Goal: Task Accomplishment & Management: Use online tool/utility

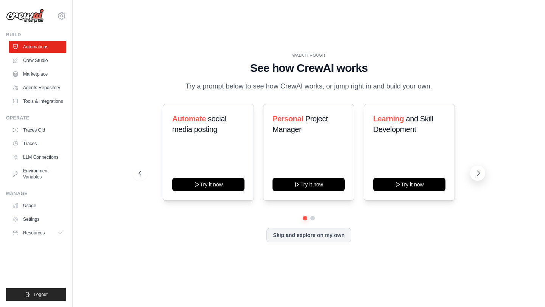
click at [476, 175] on icon at bounding box center [478, 173] width 8 height 8
click at [329, 237] on button "Skip and explore on my own" at bounding box center [308, 234] width 84 height 14
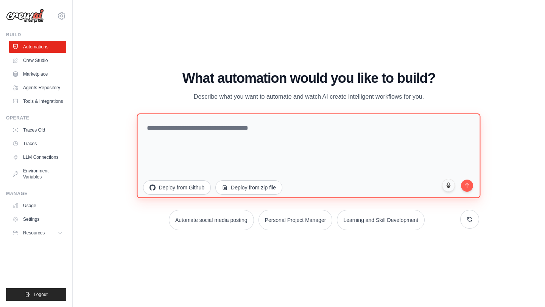
click at [241, 134] on textarea at bounding box center [309, 156] width 344 height 85
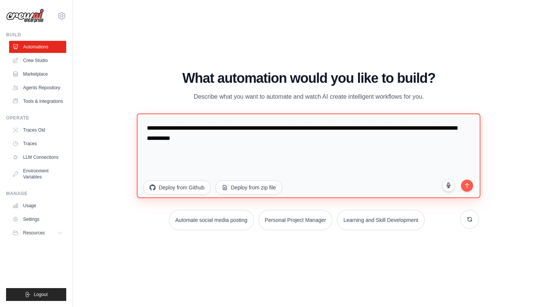
click at [205, 140] on textarea "**********" at bounding box center [309, 156] width 344 height 85
click at [269, 144] on textarea "**********" at bounding box center [309, 156] width 344 height 85
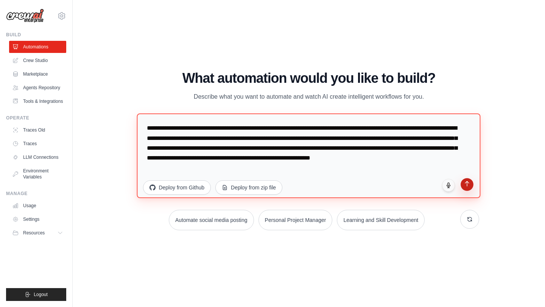
type textarea "**********"
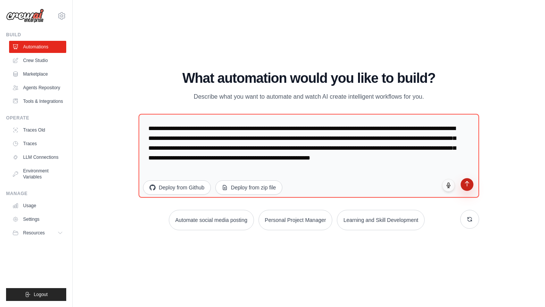
click at [465, 185] on icon "submit" at bounding box center [466, 184] width 6 height 6
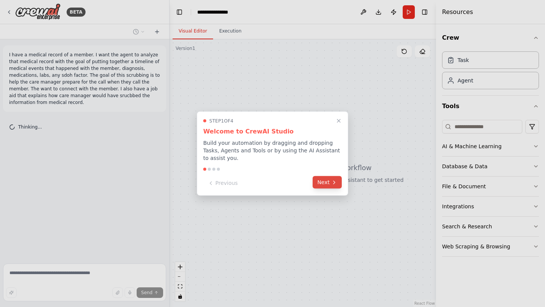
click at [332, 185] on button "Next" at bounding box center [327, 182] width 29 height 12
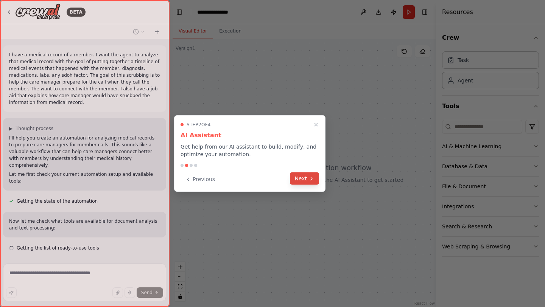
scroll to position [2, 0]
click at [302, 177] on button "Next" at bounding box center [304, 179] width 29 height 12
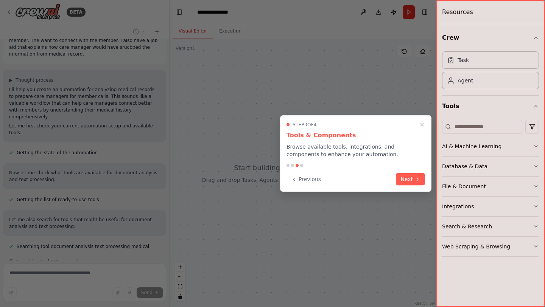
scroll to position [64, 0]
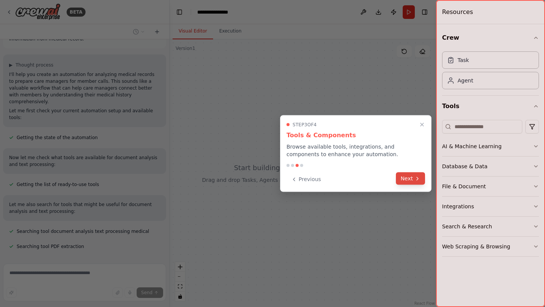
click at [416, 182] on button "Next" at bounding box center [410, 179] width 29 height 12
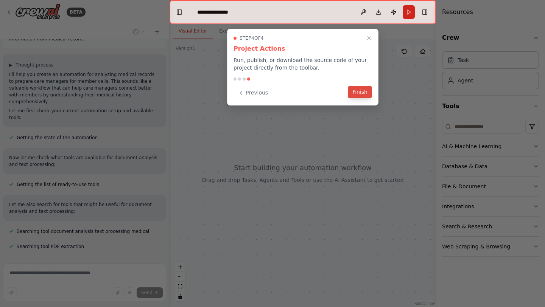
click at [356, 94] on button "Finish" at bounding box center [360, 92] width 24 height 12
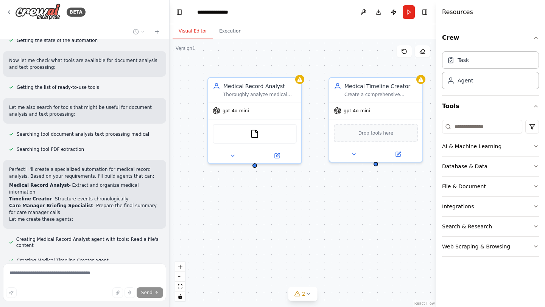
scroll to position [168, 0]
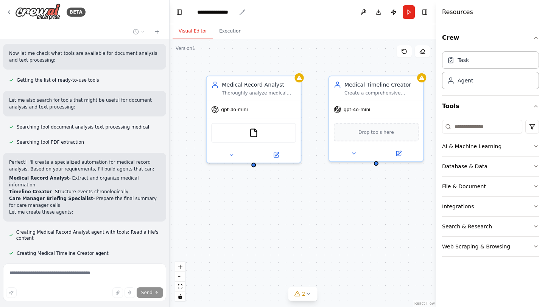
click at [225, 11] on div "**********" at bounding box center [216, 12] width 39 height 8
click at [261, 33] on div "Visual Editor Execution" at bounding box center [302, 31] width 266 height 15
click at [536, 39] on icon "button" at bounding box center [536, 38] width 6 height 6
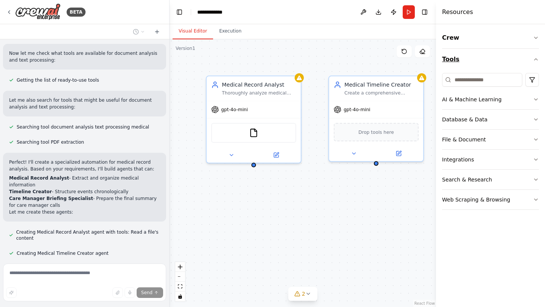
click at [537, 58] on icon "button" at bounding box center [536, 59] width 6 height 6
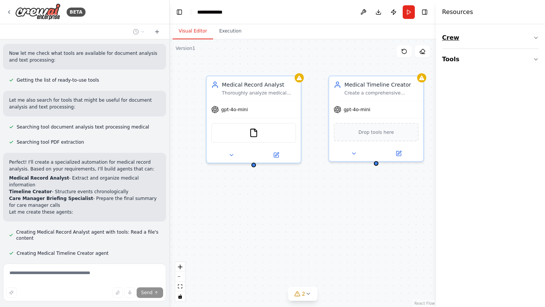
click at [535, 41] on button "Crew" at bounding box center [490, 37] width 97 height 21
click at [497, 87] on div "Agent" at bounding box center [490, 80] width 97 height 17
click at [476, 60] on div "Task" at bounding box center [490, 59] width 97 height 17
click at [536, 108] on icon "button" at bounding box center [536, 106] width 6 height 6
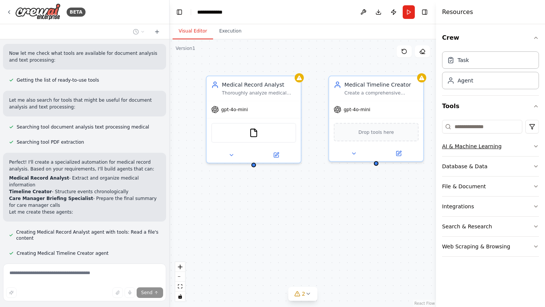
click at [531, 149] on button "AI & Machine Learning" at bounding box center [490, 147] width 97 height 20
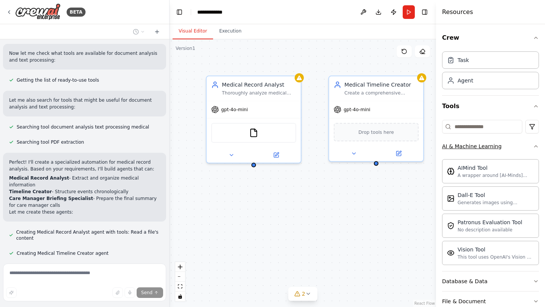
click at [531, 149] on button "AI & Machine Learning" at bounding box center [490, 147] width 97 height 20
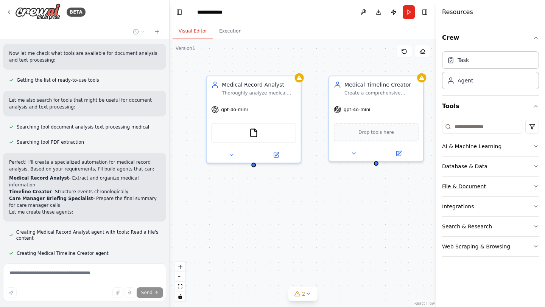
click at [534, 186] on icon "button" at bounding box center [536, 186] width 6 height 6
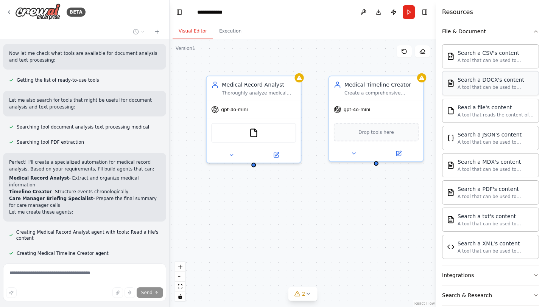
scroll to position [160, 0]
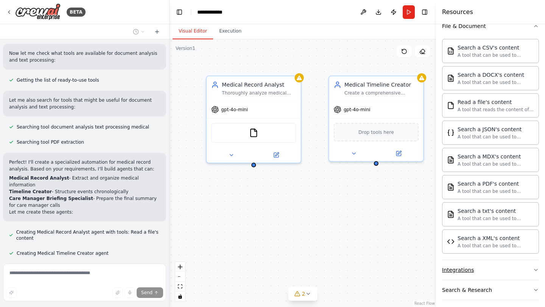
click at [507, 273] on button "Integrations" at bounding box center [490, 270] width 97 height 20
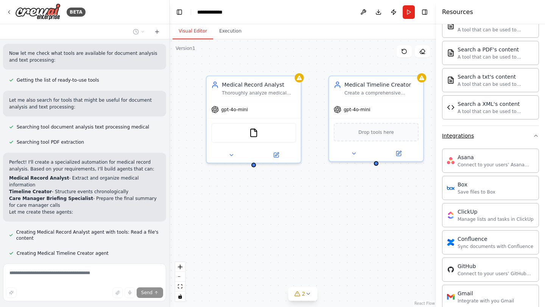
scroll to position [294, 0]
click at [537, 137] on icon "button" at bounding box center [535, 137] width 3 height 2
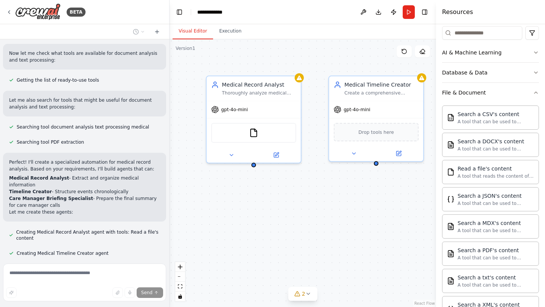
scroll to position [88, 0]
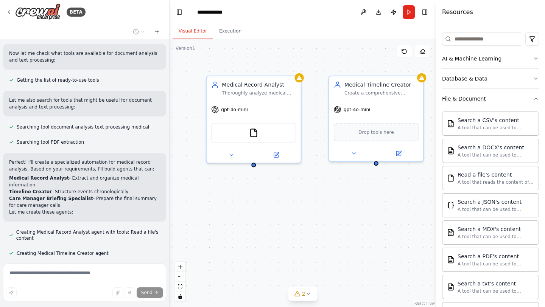
click at [536, 101] on icon "button" at bounding box center [536, 99] width 6 height 6
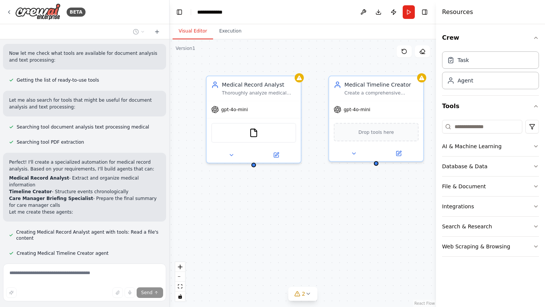
scroll to position [183, 0]
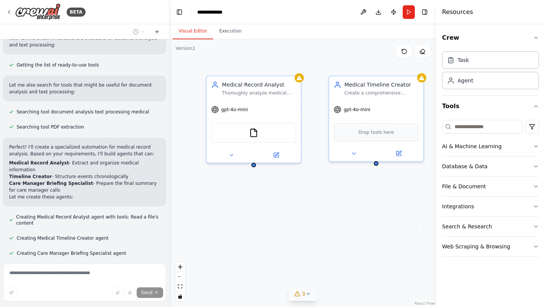
click at [307, 295] on icon at bounding box center [308, 294] width 6 height 6
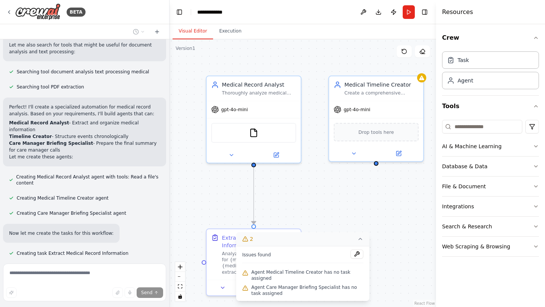
scroll to position [238, 0]
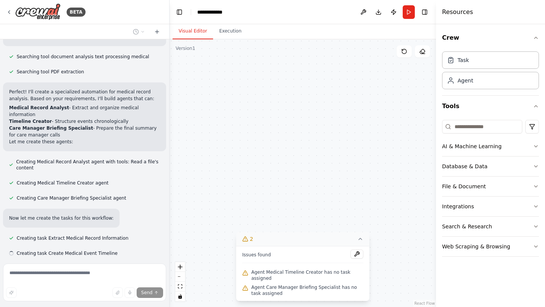
click at [359, 240] on div "Create Medical Event Timeline" at bounding box center [393, 241] width 74 height 15
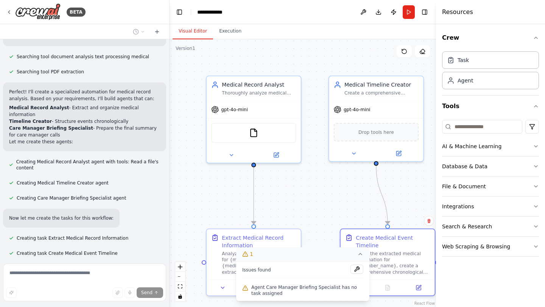
click at [359, 255] on icon at bounding box center [360, 254] width 6 height 6
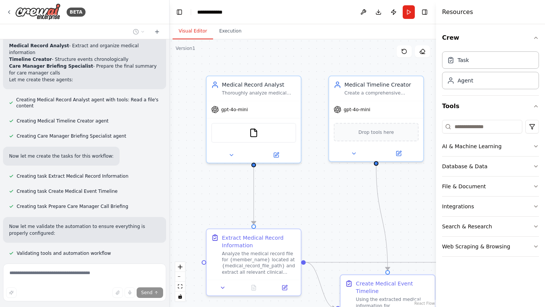
scroll to position [347, 0]
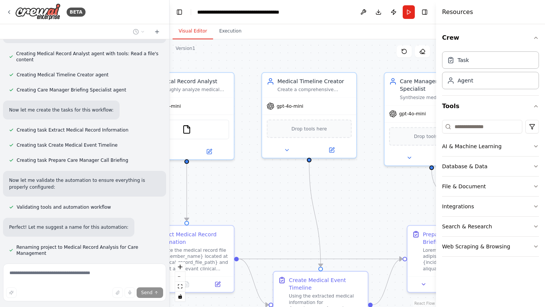
drag, startPoint x: 326, startPoint y: 204, endPoint x: 260, endPoint y: 201, distance: 66.7
click at [260, 201] on div ".deletable-edge-delete-btn { width: 20px; height: 20px; border: 0px solid #ffff…" at bounding box center [302, 173] width 266 height 268
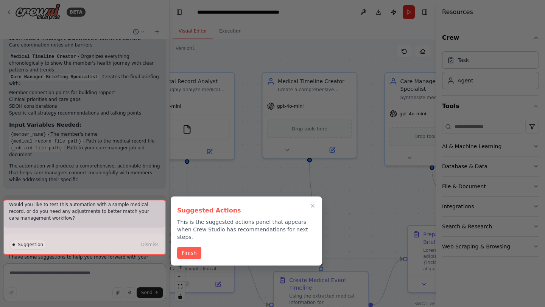
scroll to position [653, 0]
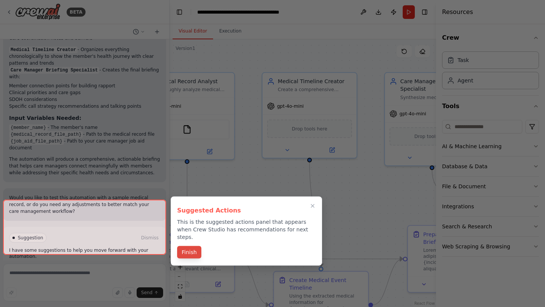
click at [184, 251] on div "Finish" at bounding box center [246, 253] width 138 height 12
click at [189, 246] on button "Finish" at bounding box center [189, 252] width 24 height 12
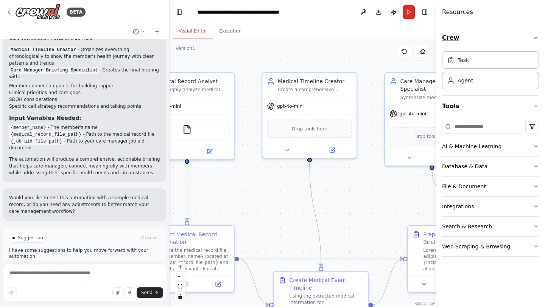
click at [535, 39] on icon "button" at bounding box center [536, 38] width 6 height 6
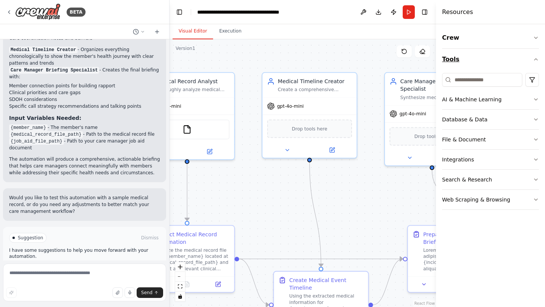
click at [533, 57] on icon "button" at bounding box center [536, 59] width 6 height 6
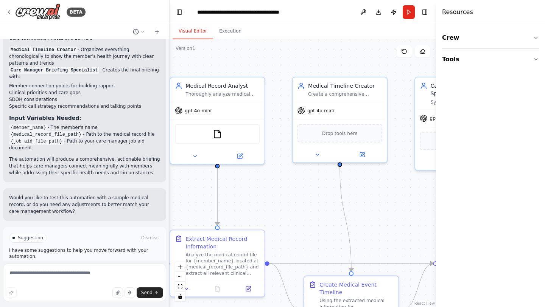
drag, startPoint x: 363, startPoint y: 206, endPoint x: 394, endPoint y: 210, distance: 31.6
click at [394, 210] on div ".deletable-edge-delete-btn { width: 20px; height: 20px; border: 0px solid #ffff…" at bounding box center [302, 173] width 266 height 268
click at [146, 264] on button "Run Automation" at bounding box center [84, 270] width 151 height 12
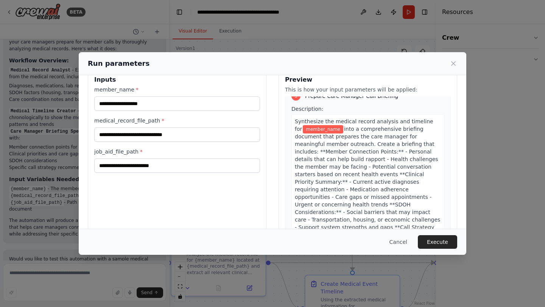
scroll to position [12, 0]
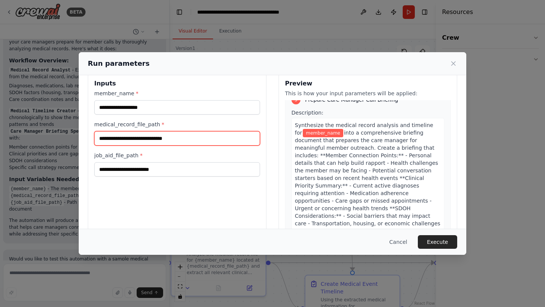
click at [196, 142] on input "medical_record_file_path *" at bounding box center [177, 138] width 166 height 14
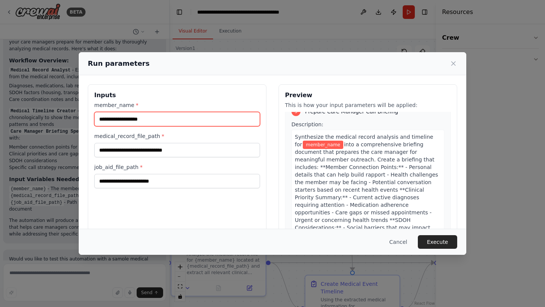
click at [155, 120] on input "member_name *" at bounding box center [177, 119] width 166 height 14
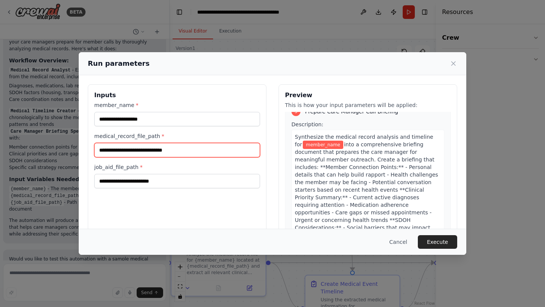
click at [200, 152] on input "medical_record_file_path *" at bounding box center [177, 150] width 166 height 14
paste input "**********"
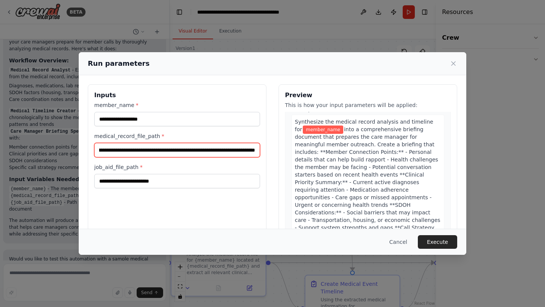
type input "**********"
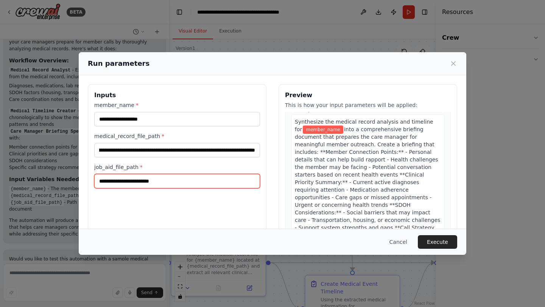
scroll to position [0, 0]
click at [188, 183] on input "job_aid_file_path *" at bounding box center [177, 181] width 166 height 14
paste input "**********"
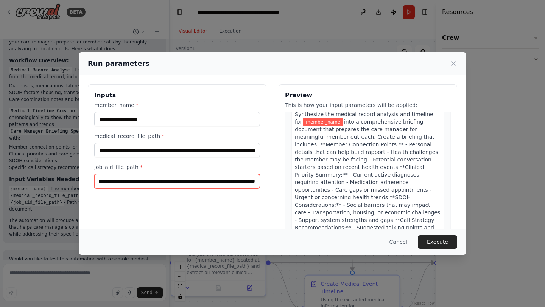
type input "**********"
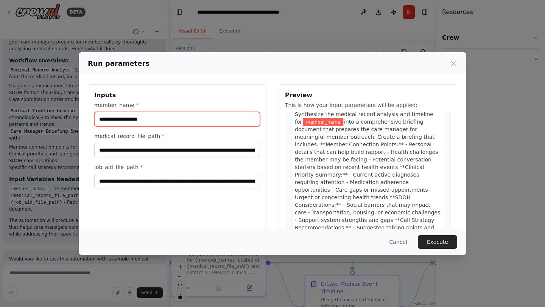
click at [180, 121] on input "member_name *" at bounding box center [177, 119] width 166 height 14
paste input "**********"
type input "**********"
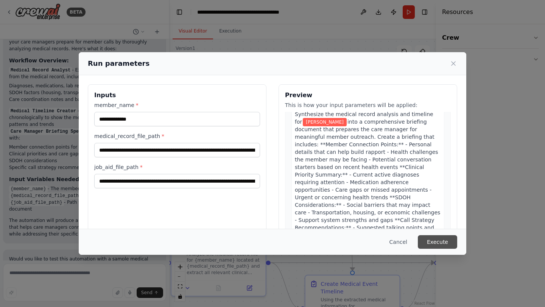
click at [435, 241] on button "Execute" at bounding box center [437, 242] width 39 height 14
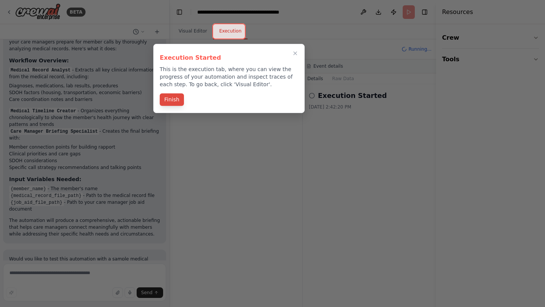
click at [168, 98] on button "Finish" at bounding box center [172, 99] width 24 height 12
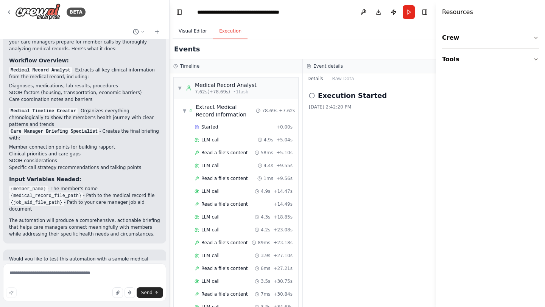
click at [184, 31] on button "Visual Editor" at bounding box center [193, 31] width 40 height 16
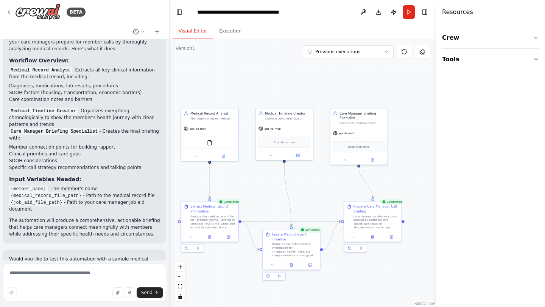
drag, startPoint x: 305, startPoint y: 190, endPoint x: 261, endPoint y: 188, distance: 44.3
click at [261, 188] on div ".deletable-edge-delete-btn { width: 20px; height: 20px; border: 0px solid #ffff…" at bounding box center [302, 173] width 266 height 268
click at [227, 35] on button "Execution" at bounding box center [230, 31] width 34 height 16
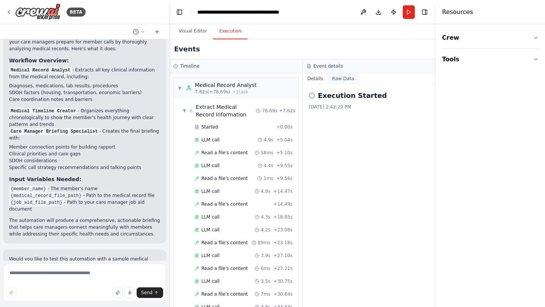
click at [337, 79] on button "Raw Data" at bounding box center [343, 78] width 31 height 11
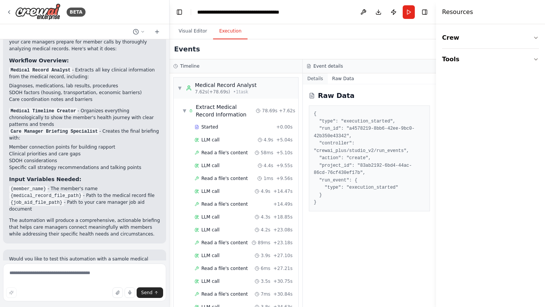
click at [314, 78] on button "Details" at bounding box center [315, 78] width 25 height 11
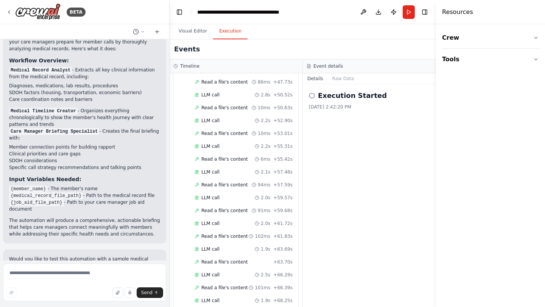
scroll to position [659, 0]
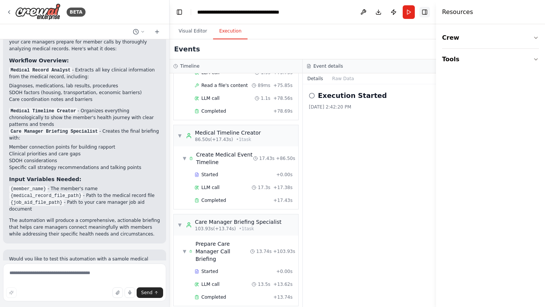
click at [425, 14] on button "Toggle Right Sidebar" at bounding box center [424, 12] width 11 height 11
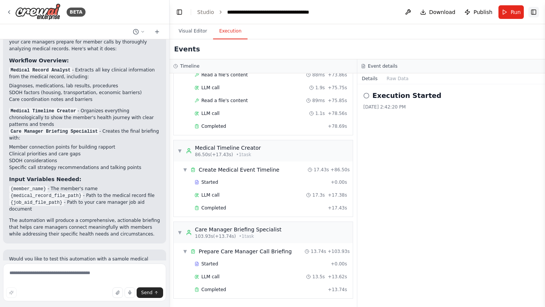
scroll to position [636, 0]
click at [394, 79] on button "Raw Data" at bounding box center [397, 78] width 31 height 11
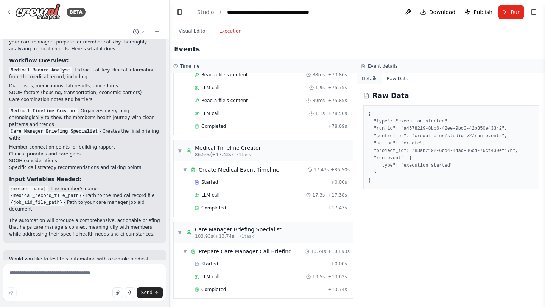
click at [369, 83] on button "Details" at bounding box center [369, 78] width 25 height 11
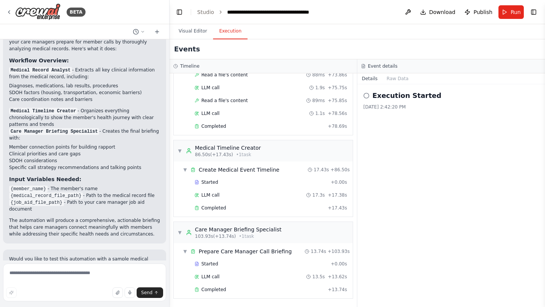
click at [366, 95] on icon at bounding box center [366, 96] width 6 height 6
click at [387, 78] on button "Raw Data" at bounding box center [397, 78] width 31 height 11
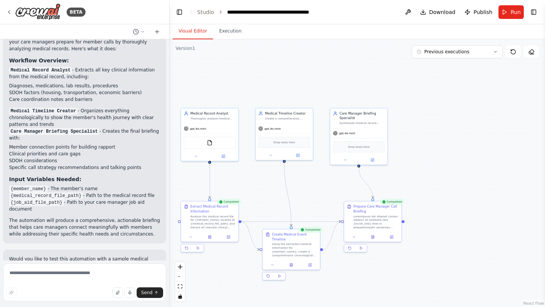
click at [194, 36] on button "Visual Editor" at bounding box center [193, 31] width 40 height 16
click at [227, 30] on button "Execution" at bounding box center [230, 31] width 34 height 16
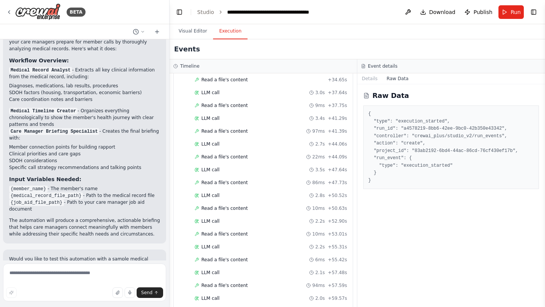
scroll to position [0, 0]
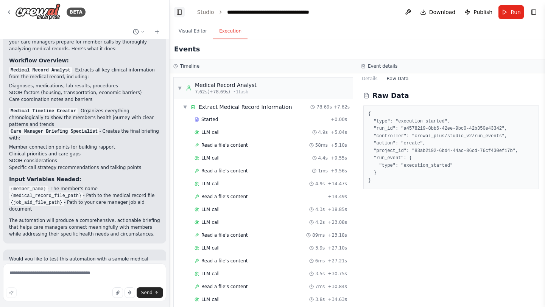
click at [180, 12] on button "Toggle Left Sidebar" at bounding box center [179, 12] width 11 height 11
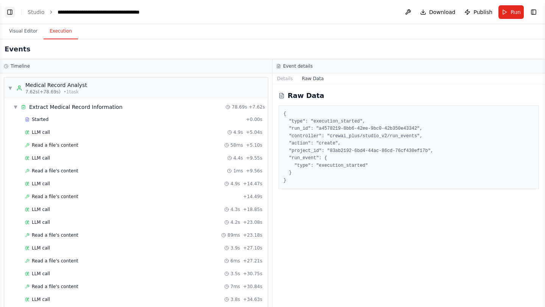
click at [12, 12] on button "Toggle Left Sidebar" at bounding box center [10, 12] width 11 height 11
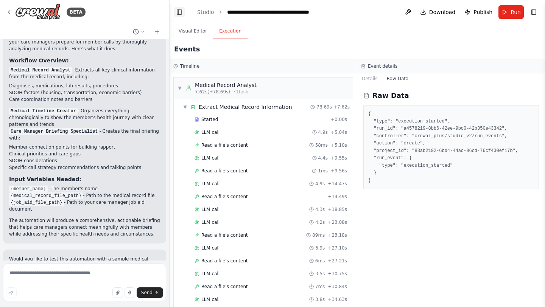
click at [176, 12] on button "Toggle Left Sidebar" at bounding box center [179, 12] width 11 height 11
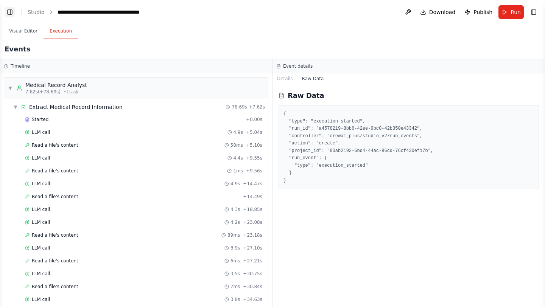
click at [8, 13] on button "Toggle Left Sidebar" at bounding box center [10, 12] width 11 height 11
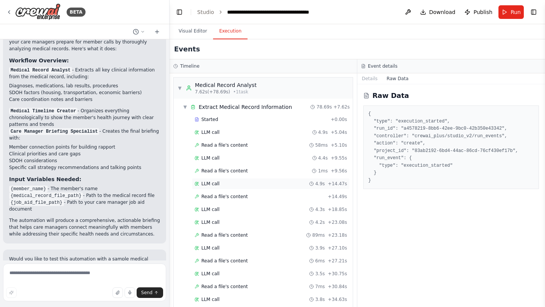
scroll to position [636, 0]
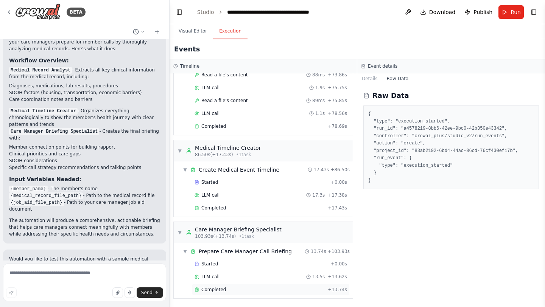
click at [211, 289] on span "Completed" at bounding box center [213, 290] width 25 height 6
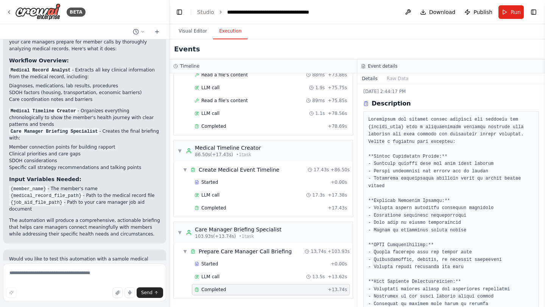
scroll to position [0, 0]
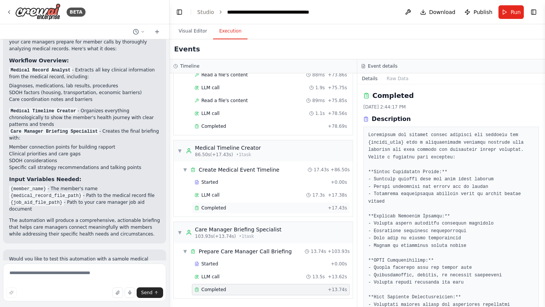
click at [207, 207] on span "Completed" at bounding box center [213, 208] width 25 height 6
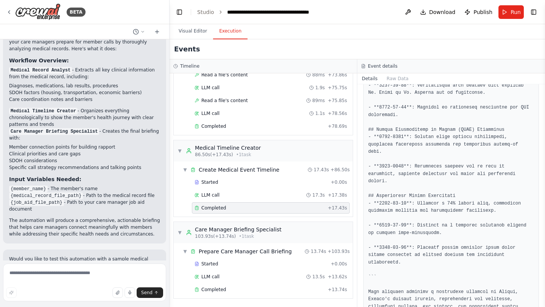
scroll to position [681, 0]
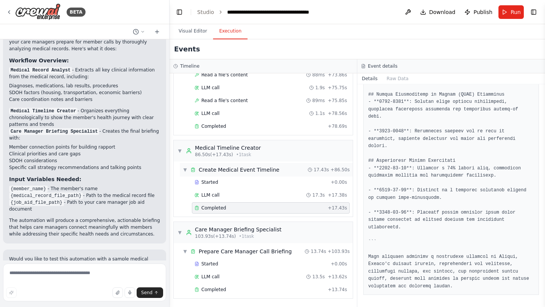
click at [253, 172] on span "Create Medical Event Timeline" at bounding box center [239, 170] width 81 height 8
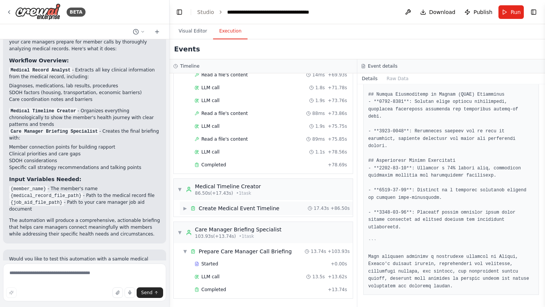
scroll to position [598, 0]
click at [232, 191] on div "86.50s (+17.43s) • 1 task" at bounding box center [228, 193] width 66 height 6
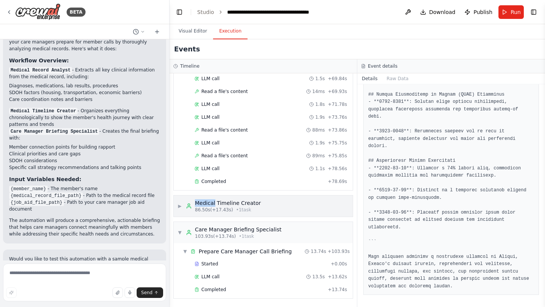
click at [232, 191] on div "▼ Medical Record Analyst 7.62s (+78.69s) • 1 task ▼ Extract Medical Record Info…" at bounding box center [262, 190] width 187 height 234
click at [229, 205] on div "Medical Timeline Creator" at bounding box center [228, 203] width 66 height 8
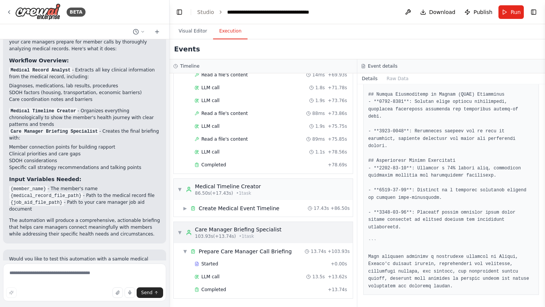
click at [180, 233] on span "▼" at bounding box center [179, 233] width 5 height 6
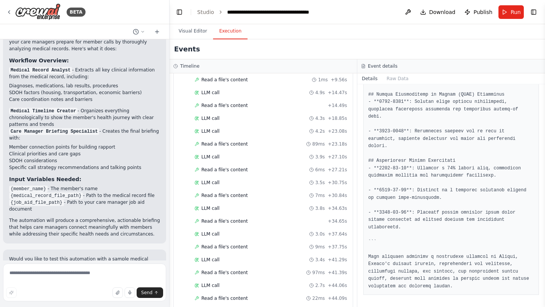
scroll to position [0, 0]
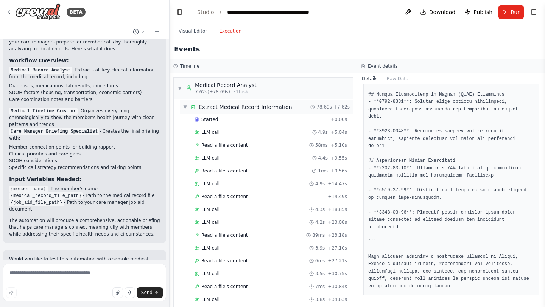
click at [182, 106] on div "▼ Extract Medical Record Information 78.69s + 7.62s" at bounding box center [266, 107] width 173 height 14
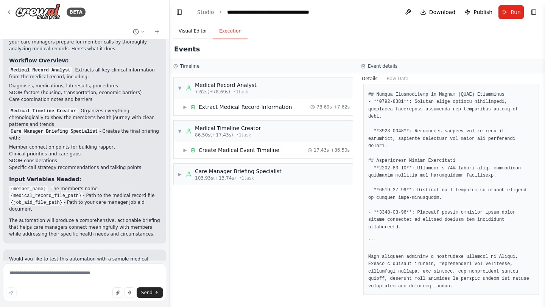
click at [190, 32] on button "Visual Editor" at bounding box center [193, 31] width 40 height 16
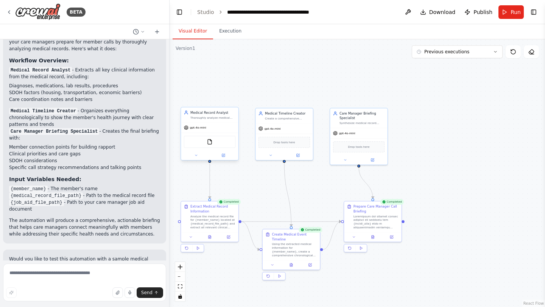
click at [207, 122] on div "gpt-4o-mini FileReadTool" at bounding box center [209, 141] width 57 height 38
click at [203, 117] on div "Thoroughly analyze medical records for {member_name} to extract key clinical in…" at bounding box center [212, 118] width 45 height 4
click at [186, 112] on circle at bounding box center [186, 112] width 2 height 2
click at [210, 142] on img at bounding box center [210, 142] width 6 height 6
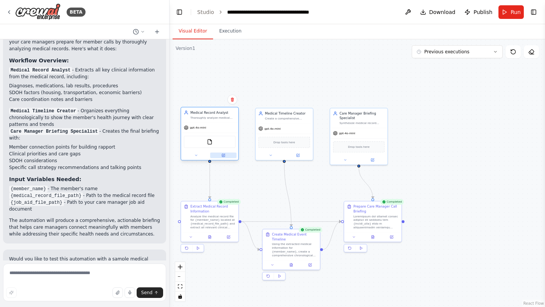
click at [223, 156] on icon at bounding box center [223, 155] width 3 height 3
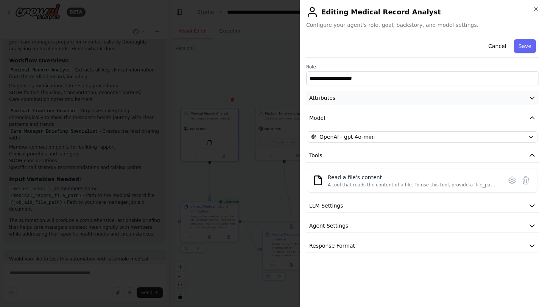
click at [344, 96] on button "Attributes" at bounding box center [422, 98] width 233 height 14
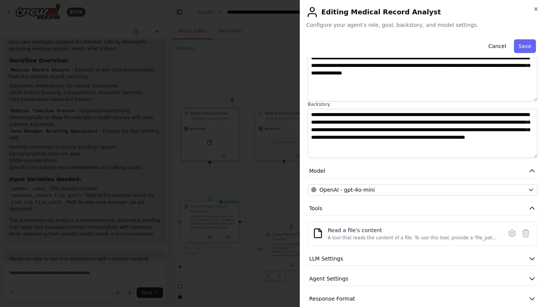
scroll to position [78, 0]
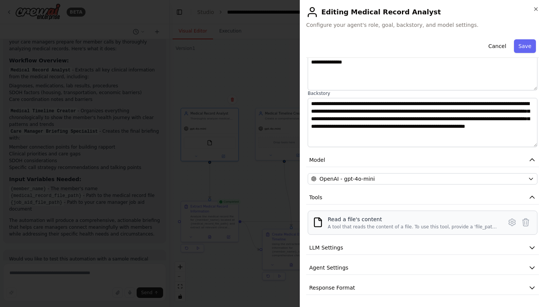
click at [385, 224] on div "A tool that reads the content of a file. To use this tool, provide a 'file_path…" at bounding box center [413, 227] width 170 height 6
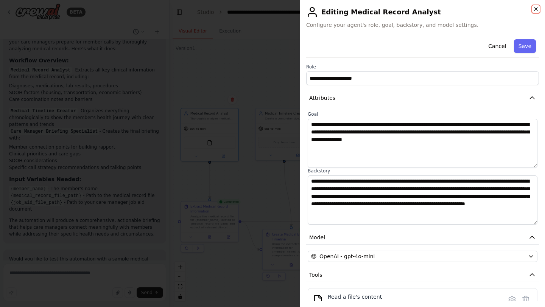
click at [533, 9] on icon "button" at bounding box center [536, 9] width 6 height 6
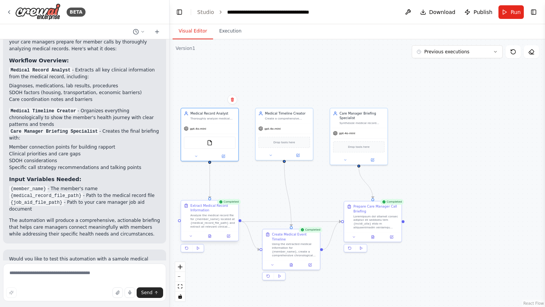
click at [202, 219] on div "Analyze the medical record file for {member_name} located at {medical_record_fi…" at bounding box center [212, 221] width 45 height 15
click at [199, 220] on div "Analyze the medical record file for {member_name} located at {medical_record_fi…" at bounding box center [212, 221] width 45 height 15
click at [223, 33] on button "Execution" at bounding box center [230, 31] width 34 height 16
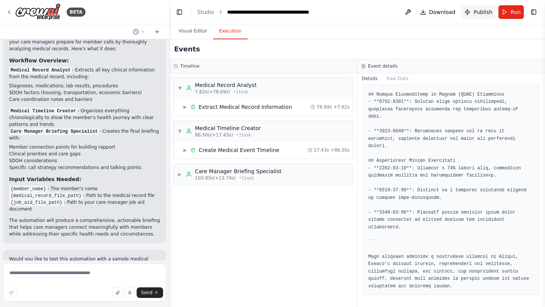
click at [471, 12] on button "Publish" at bounding box center [478, 12] width 34 height 14
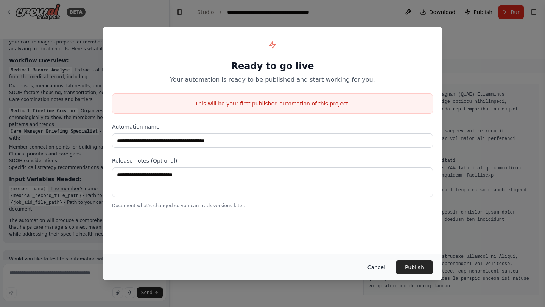
click at [386, 269] on button "Cancel" at bounding box center [376, 268] width 30 height 14
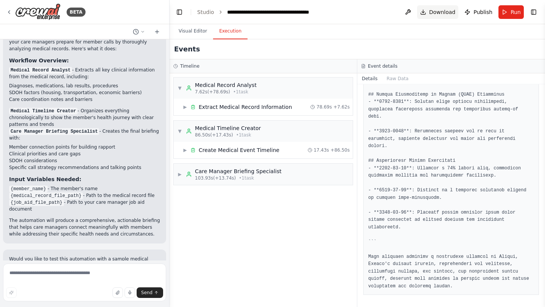
click at [438, 16] on button "Download" at bounding box center [438, 12] width 42 height 14
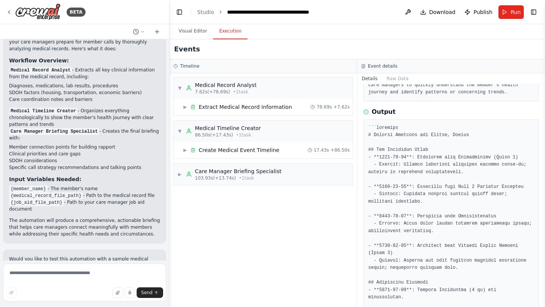
scroll to position [145, 0]
click at [236, 135] on span "• 1 task" at bounding box center [243, 135] width 15 height 6
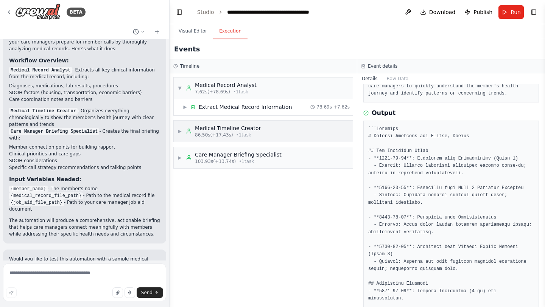
click at [236, 135] on span "• 1 task" at bounding box center [243, 135] width 15 height 6
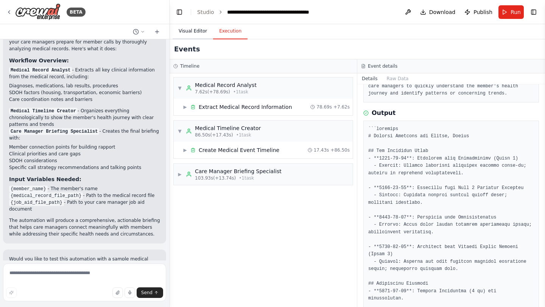
click at [196, 34] on button "Visual Editor" at bounding box center [193, 31] width 40 height 16
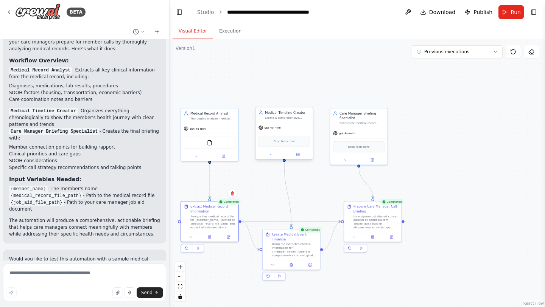
click at [283, 116] on div "Create a comprehensive chronological timeline of all medical events for {member…" at bounding box center [287, 118] width 45 height 4
click at [298, 157] on div at bounding box center [283, 154] width 57 height 9
click at [297, 152] on icon at bounding box center [298, 154] width 4 height 4
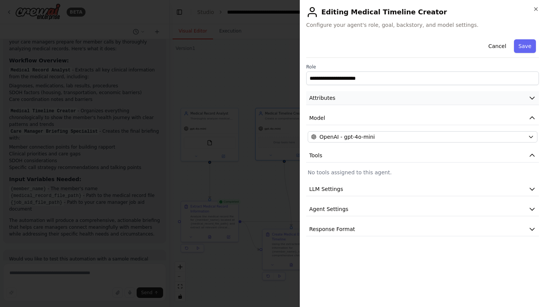
click at [339, 98] on button "Attributes" at bounding box center [422, 98] width 233 height 14
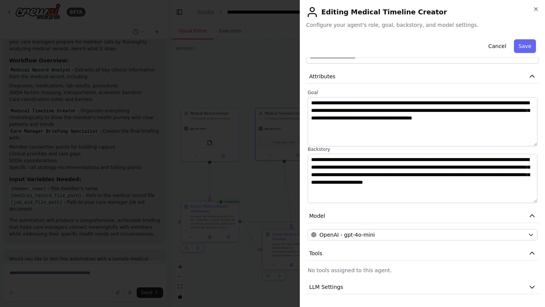
scroll to position [61, 0]
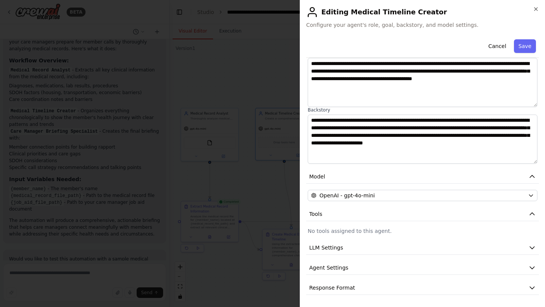
click at [343, 257] on div "**********" at bounding box center [422, 135] width 233 height 320
click at [343, 250] on button "LLM Settings" at bounding box center [422, 248] width 233 height 14
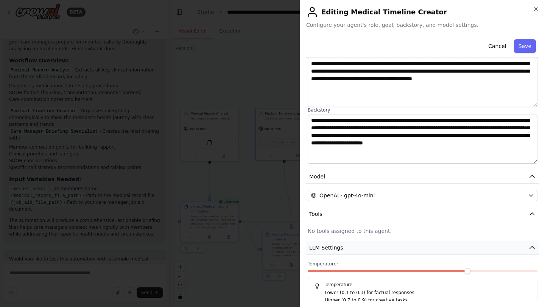
scroll to position [115, 0]
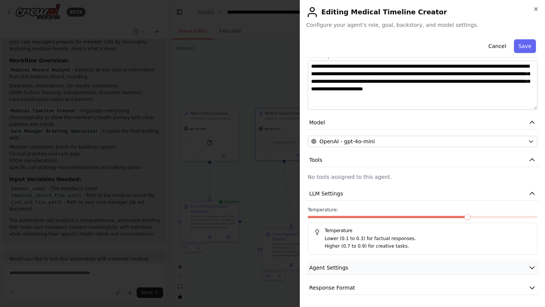
click at [337, 267] on span "Agent Settings" at bounding box center [328, 268] width 39 height 8
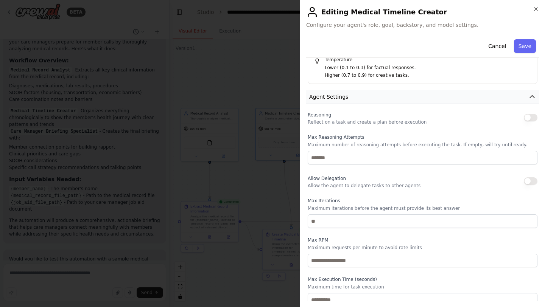
scroll to position [318, 0]
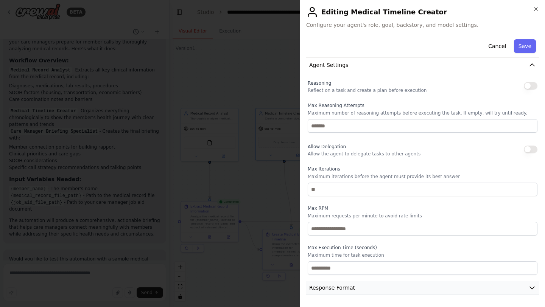
click at [327, 293] on button "Response Format" at bounding box center [422, 288] width 233 height 14
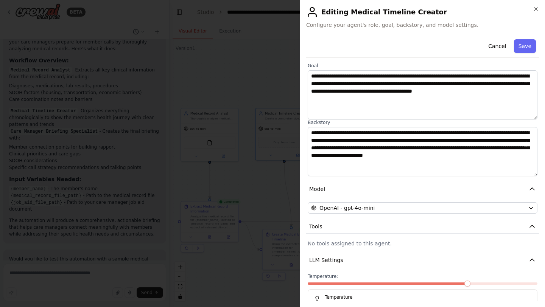
scroll to position [0, 0]
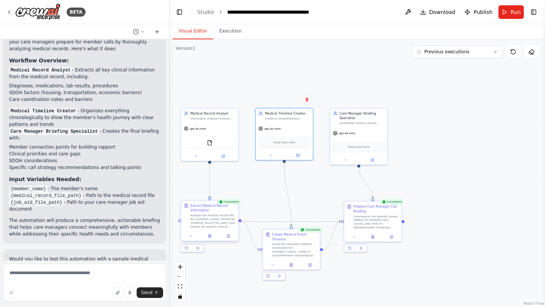
click at [208, 208] on div "Extract Medical Record Information" at bounding box center [212, 208] width 45 height 9
click at [231, 34] on button "Execution" at bounding box center [230, 31] width 34 height 16
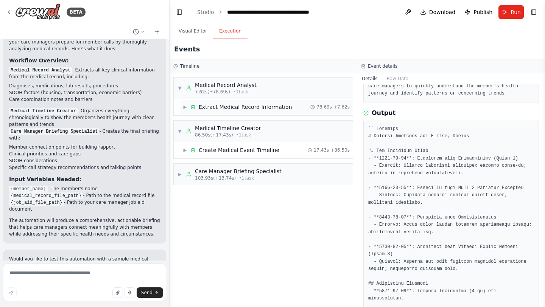
click at [210, 107] on span "Extract Medical Record Information" at bounding box center [245, 107] width 93 height 8
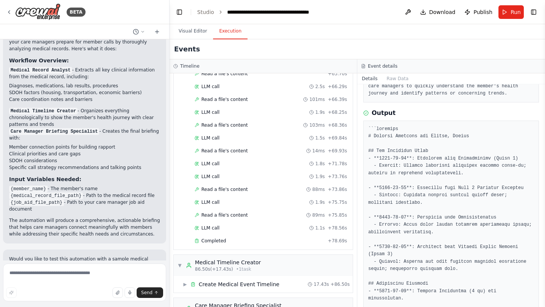
scroll to position [528, 0]
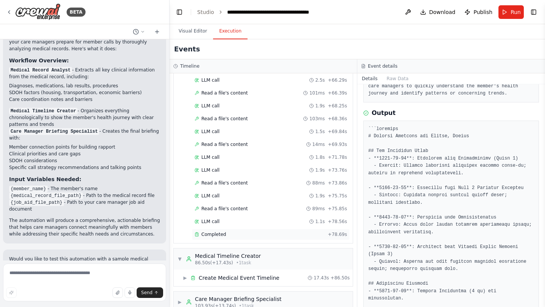
click at [205, 232] on span "Completed" at bounding box center [213, 235] width 25 height 6
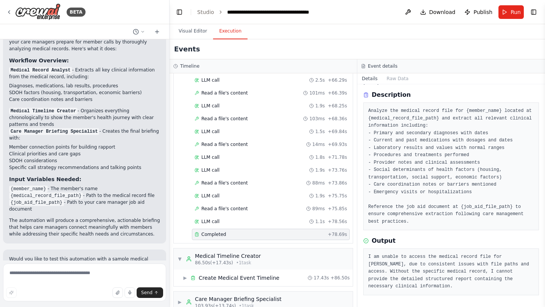
click at [197, 235] on icon at bounding box center [196, 234] width 5 height 5
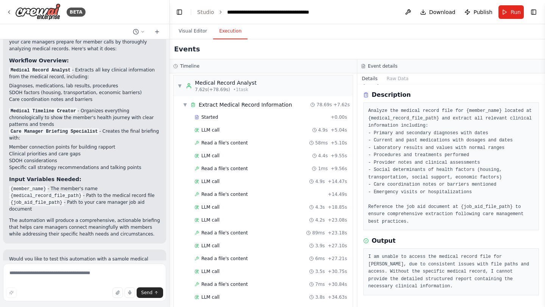
scroll to position [0, 0]
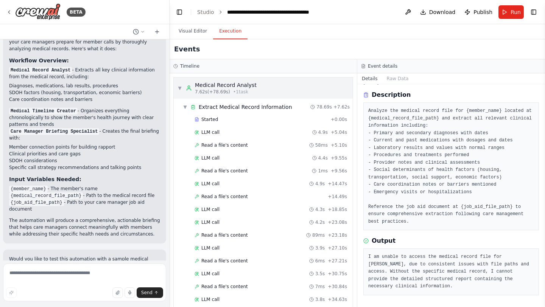
click at [177, 87] on span "▼" at bounding box center [179, 88] width 5 height 6
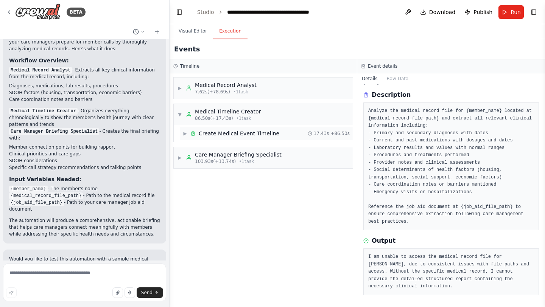
click at [214, 136] on span "Create Medical Event Timeline" at bounding box center [239, 134] width 81 height 8
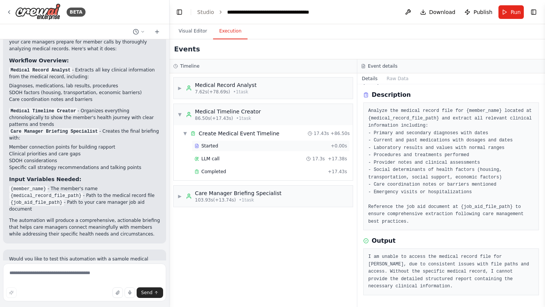
click at [215, 146] on span "Started" at bounding box center [209, 146] width 17 height 6
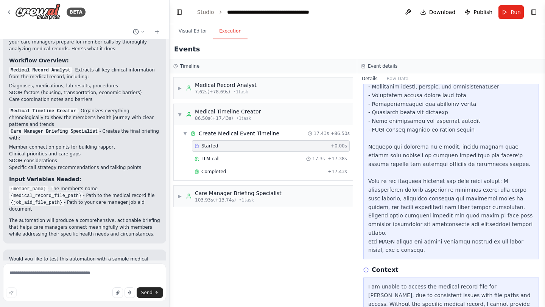
scroll to position [249, 0]
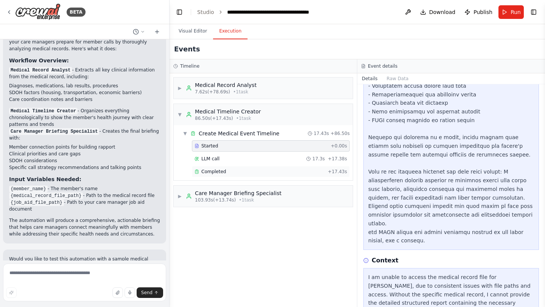
click at [241, 171] on div "Completed" at bounding box center [259, 172] width 130 height 6
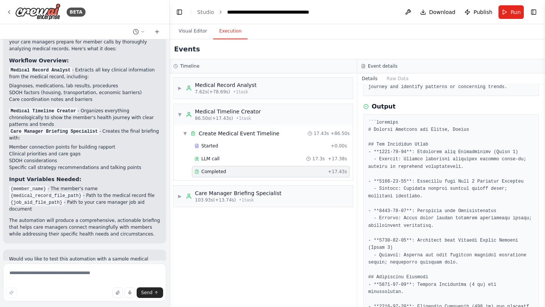
scroll to position [154, 0]
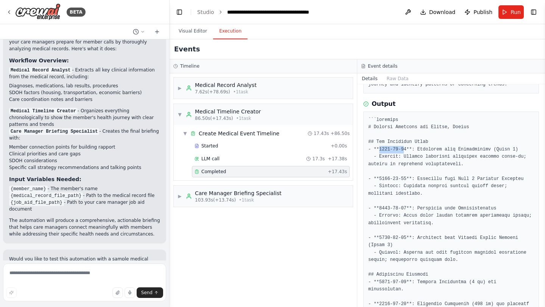
drag, startPoint x: 379, startPoint y: 150, endPoint x: 405, endPoint y: 148, distance: 25.4
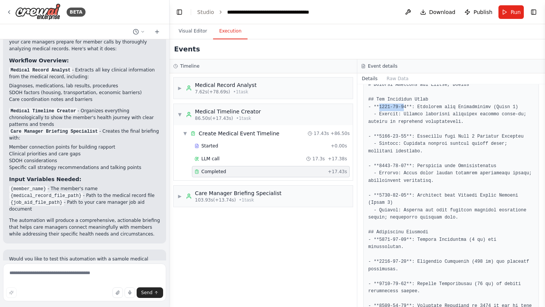
scroll to position [197, 0]
click at [244, 194] on div "Care Manager Briefing Specialist" at bounding box center [238, 194] width 87 height 8
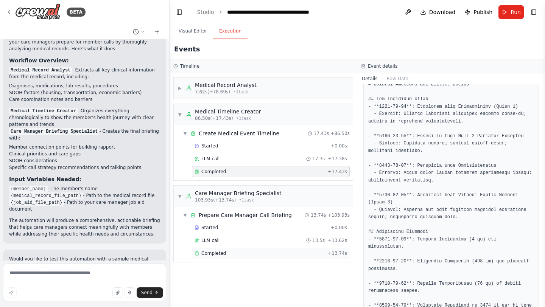
click at [219, 252] on span "Completed" at bounding box center [213, 253] width 25 height 6
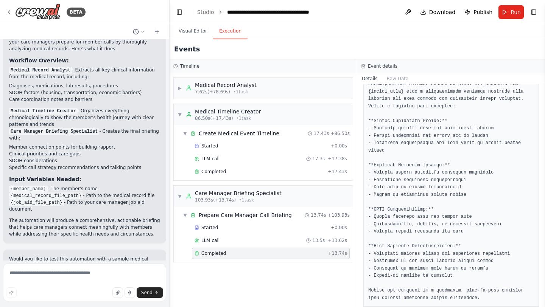
scroll to position [0, 0]
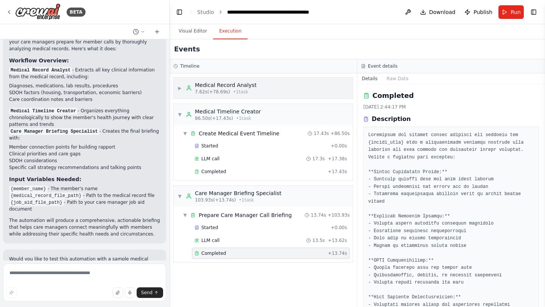
click at [225, 84] on div "Medical Record Analyst" at bounding box center [226, 85] width 62 height 8
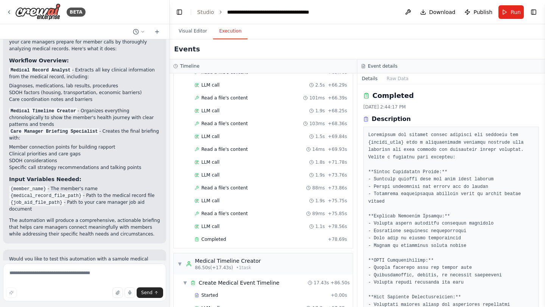
scroll to position [636, 0]
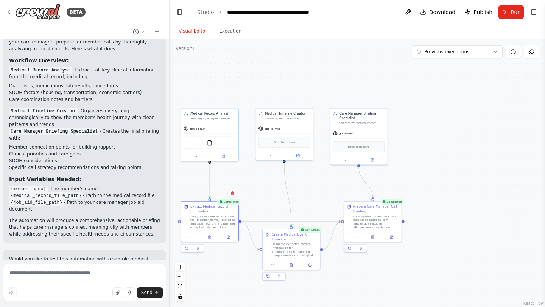
click at [185, 32] on button "Visual Editor" at bounding box center [193, 31] width 40 height 16
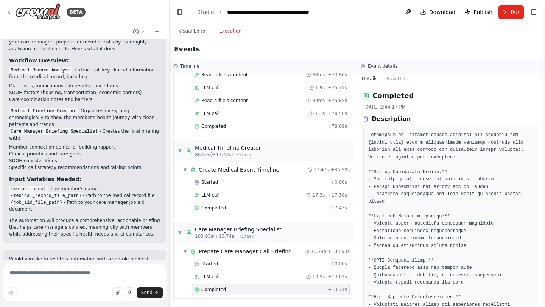
click at [235, 35] on button "Execution" at bounding box center [230, 31] width 34 height 16
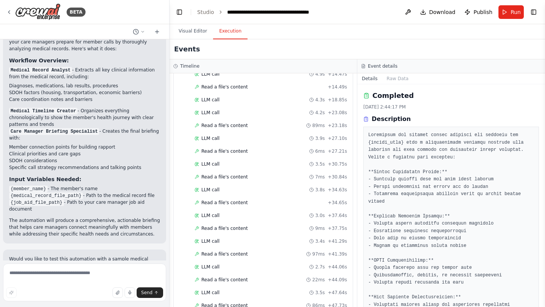
scroll to position [0, 0]
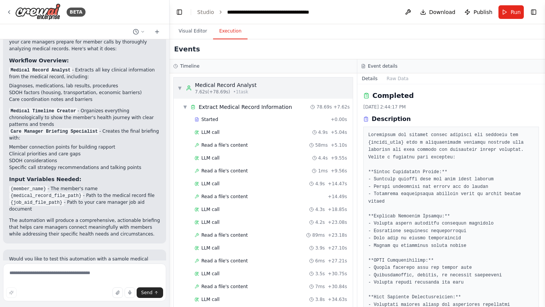
click at [181, 87] on span "▼" at bounding box center [179, 88] width 5 height 6
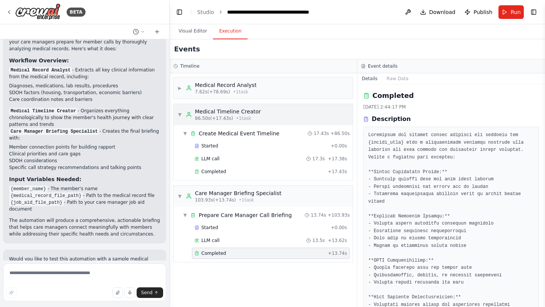
click at [180, 114] on span "▼" at bounding box center [179, 115] width 5 height 6
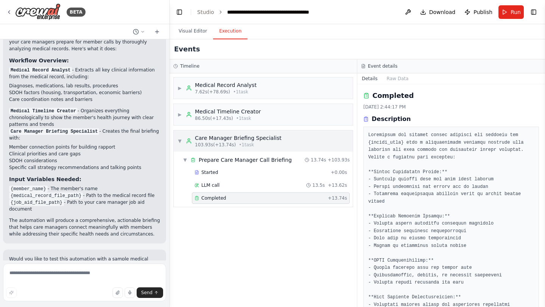
click at [180, 141] on span "▼" at bounding box center [179, 141] width 5 height 6
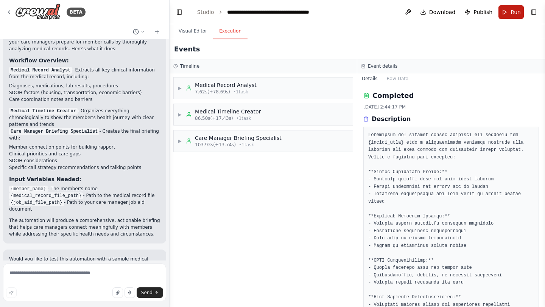
click at [513, 10] on span "Run" at bounding box center [515, 12] width 10 height 8
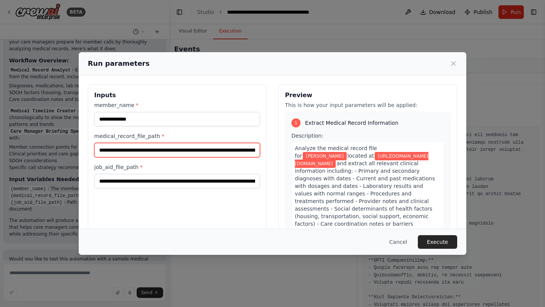
click at [181, 151] on input "**********" at bounding box center [177, 150] width 166 height 14
click at [396, 241] on button "Cancel" at bounding box center [398, 242] width 30 height 14
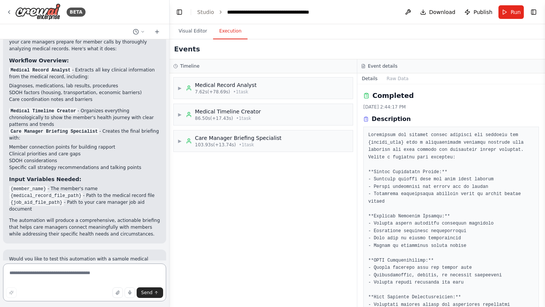
click at [37, 275] on textarea at bounding box center [84, 283] width 163 height 38
type textarea "**********"
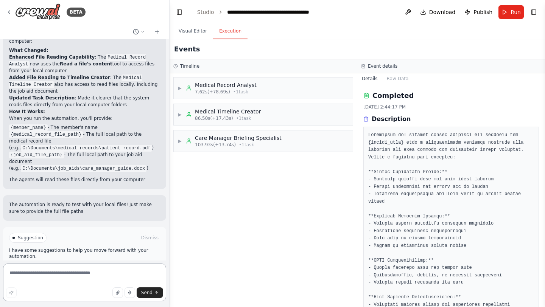
scroll to position [1162, 0]
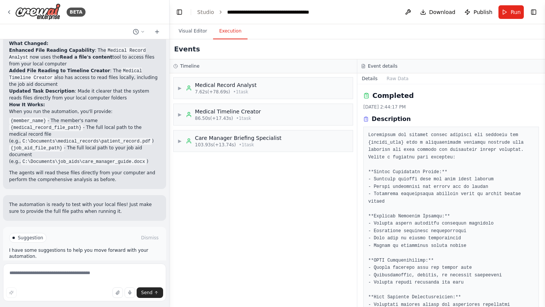
click at [65, 264] on button "Run Automation" at bounding box center [84, 270] width 151 height 12
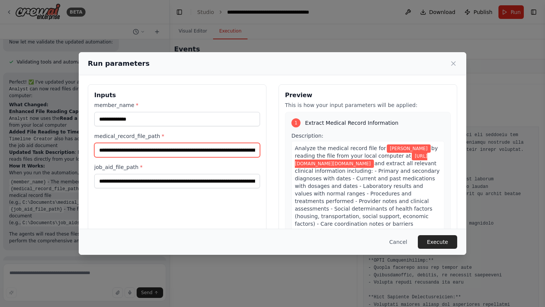
click at [140, 148] on input "**********" at bounding box center [177, 150] width 166 height 14
paste input "**********"
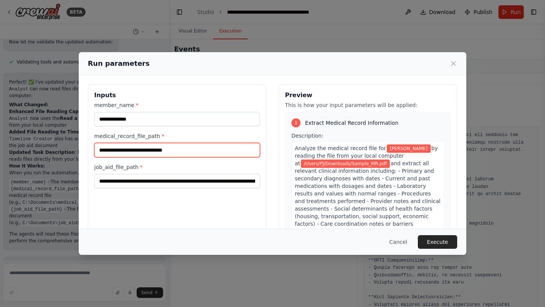
type input "**********"
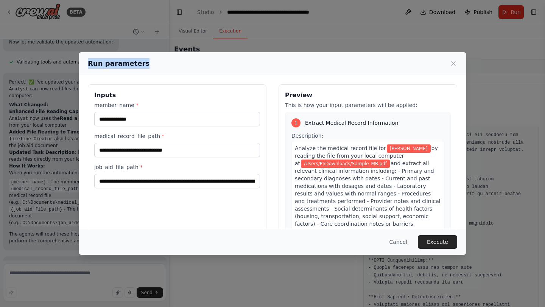
drag, startPoint x: 146, startPoint y: 59, endPoint x: 277, endPoint y: 37, distance: 132.9
click at [277, 37] on div "**********" at bounding box center [272, 153] width 545 height 307
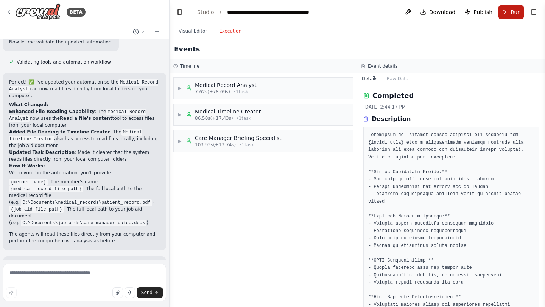
click at [510, 9] on button "Run" at bounding box center [510, 12] width 25 height 14
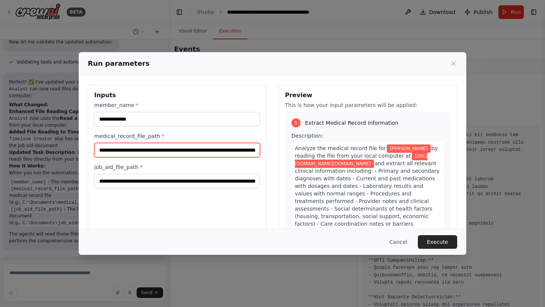
click at [177, 149] on input "**********" at bounding box center [177, 150] width 166 height 14
paste input "text"
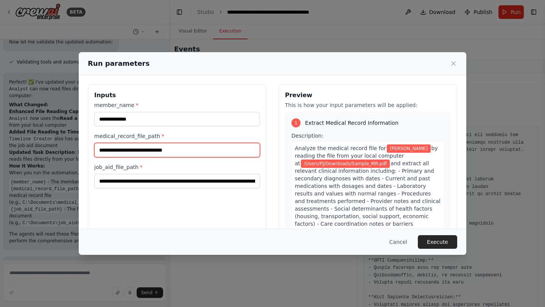
type input "**********"
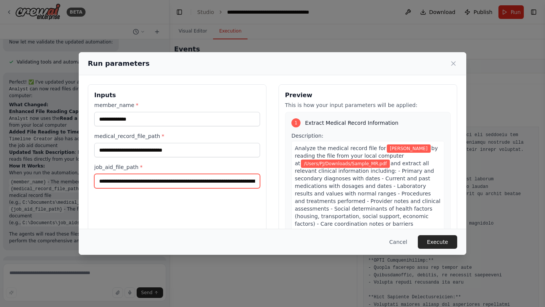
click at [151, 184] on input "**********" at bounding box center [177, 181] width 166 height 14
paste input "text"
click at [180, 181] on input "**********" at bounding box center [177, 181] width 166 height 14
type input "**********"
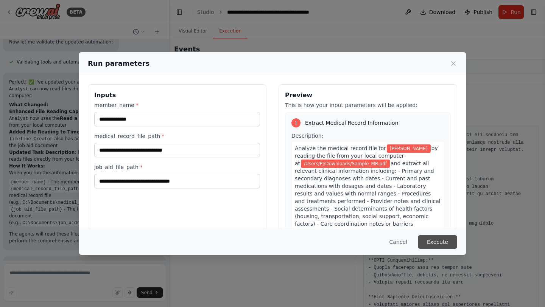
click at [430, 243] on button "Execute" at bounding box center [437, 242] width 39 height 14
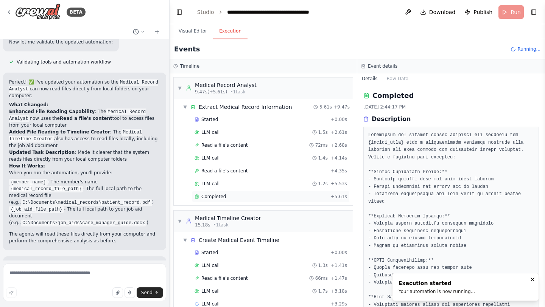
click at [215, 202] on div "Completed + 5.61s" at bounding box center [271, 196] width 158 height 11
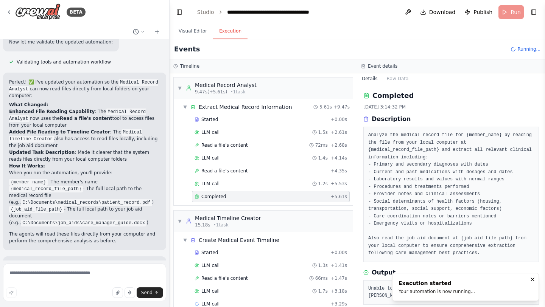
scroll to position [9, 0]
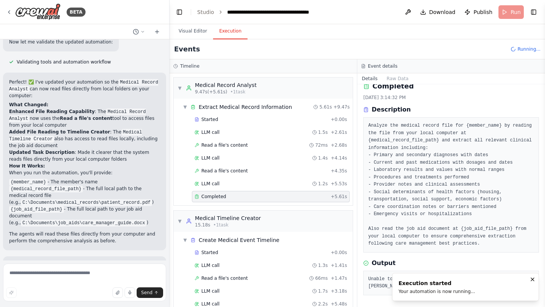
click at [383, 286] on pre "Unable to retrieve medical record and job aid documents for Rogers, Pamela due …" at bounding box center [451, 283] width 166 height 15
click at [528, 279] on button "Notifications (F8)" at bounding box center [532, 279] width 9 height 9
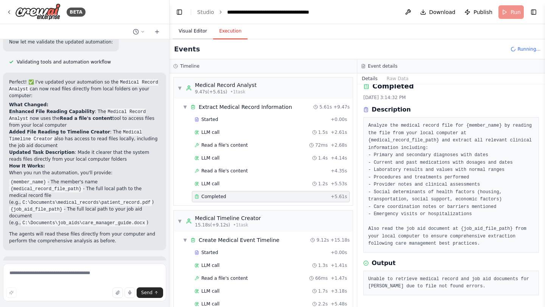
click at [193, 35] on button "Visual Editor" at bounding box center [193, 31] width 40 height 16
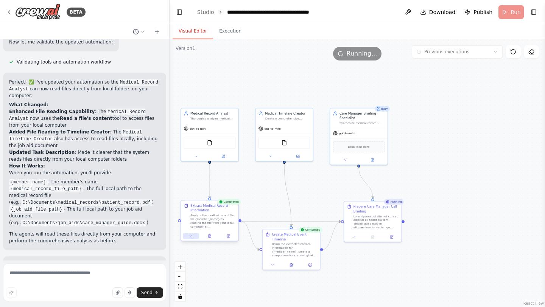
click at [191, 239] on button at bounding box center [191, 236] width 16 height 6
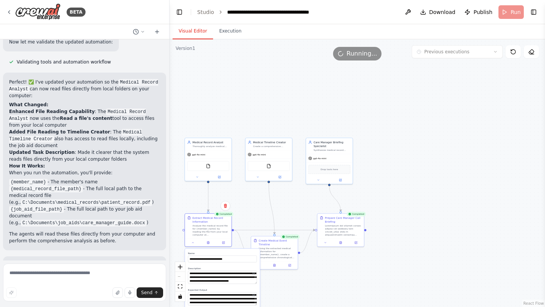
scroll to position [1162, 0]
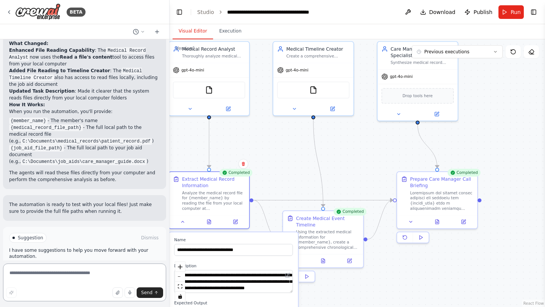
click at [88, 276] on textarea at bounding box center [84, 283] width 163 height 38
type textarea "**********"
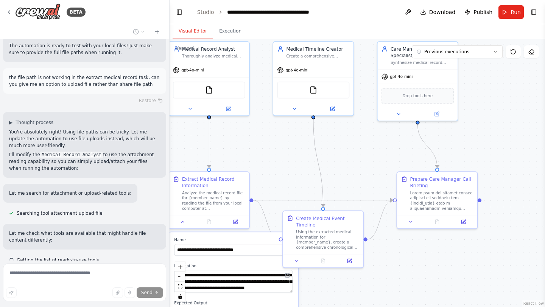
scroll to position [1328, 0]
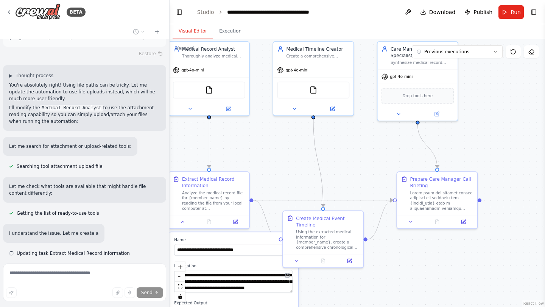
type textarea "**********"
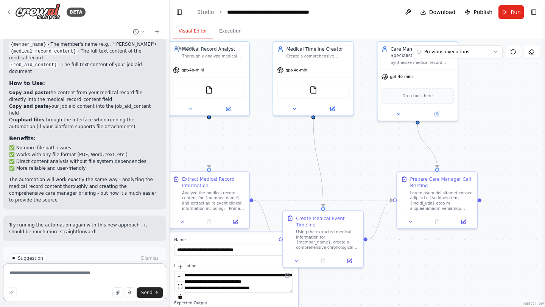
scroll to position [1728, 0]
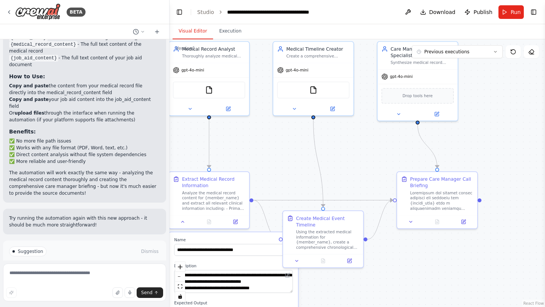
click at [38, 278] on button "Run Automation" at bounding box center [84, 284] width 151 height 12
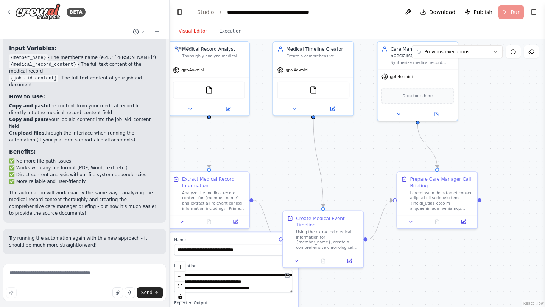
scroll to position [1666, 0]
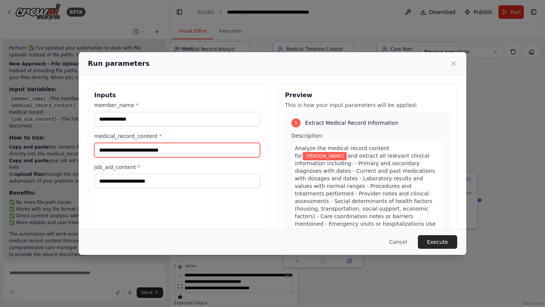
click at [121, 151] on input "medical_record_content *" at bounding box center [177, 150] width 166 height 14
click at [65, 273] on div "**********" at bounding box center [272, 153] width 545 height 307
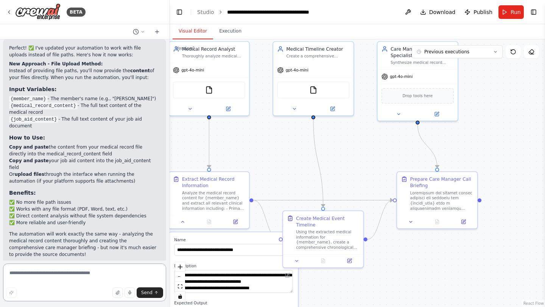
click at [90, 278] on textarea at bounding box center [84, 283] width 163 height 38
type textarea "**********"
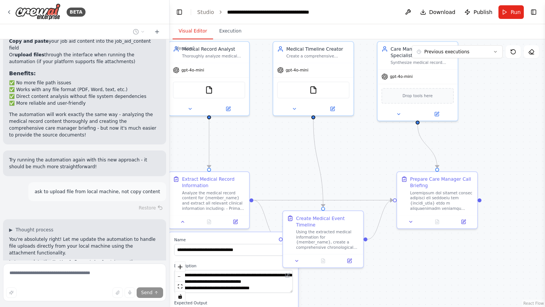
scroll to position [1793, 0]
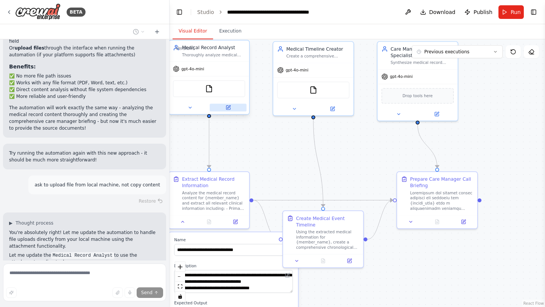
click at [229, 107] on icon at bounding box center [228, 107] width 3 height 3
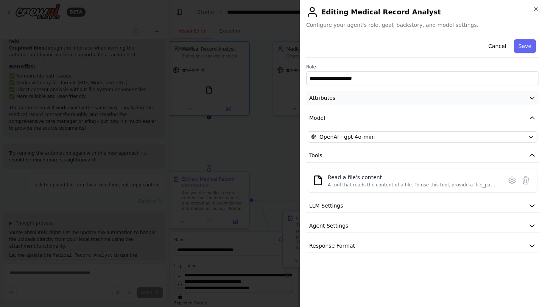
click at [325, 100] on span "Attributes" at bounding box center [322, 98] width 26 height 8
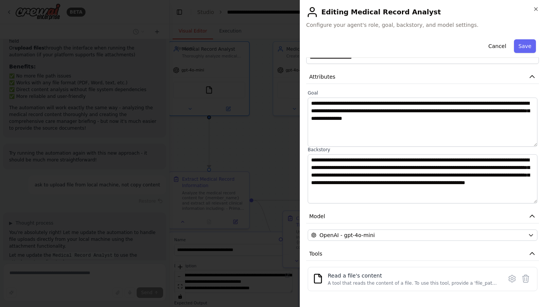
scroll to position [0, 0]
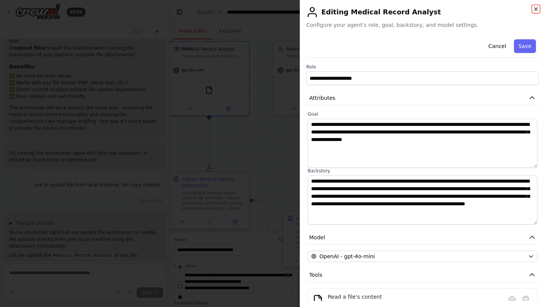
click at [535, 6] on icon "button" at bounding box center [536, 9] width 6 height 6
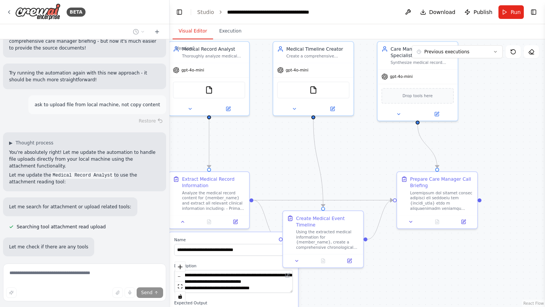
scroll to position [1880, 0]
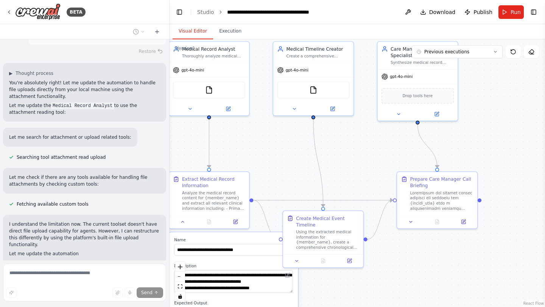
type textarea "**********"
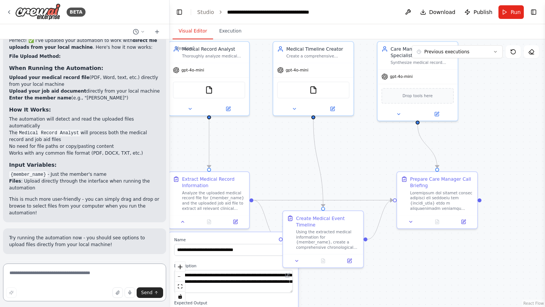
scroll to position [2245, 0]
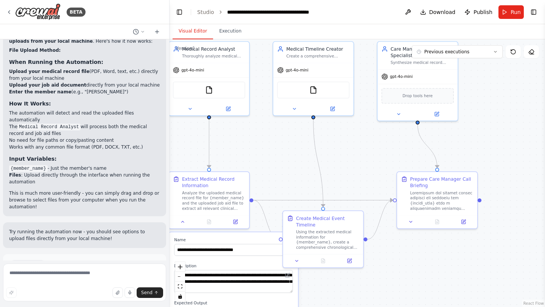
click at [49, 291] on button "Run Automation" at bounding box center [84, 297] width 151 height 12
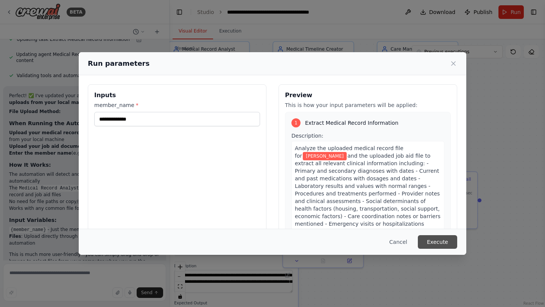
click at [432, 237] on button "Execute" at bounding box center [437, 242] width 39 height 14
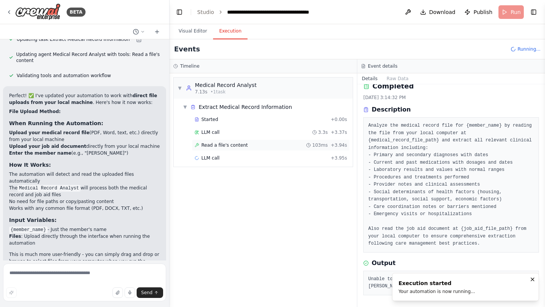
click at [236, 144] on span "Read a file's content" at bounding box center [224, 145] width 47 height 6
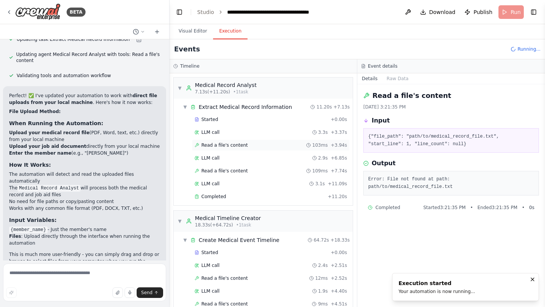
scroll to position [2245, 0]
